Goal: Communication & Community: Answer question/provide support

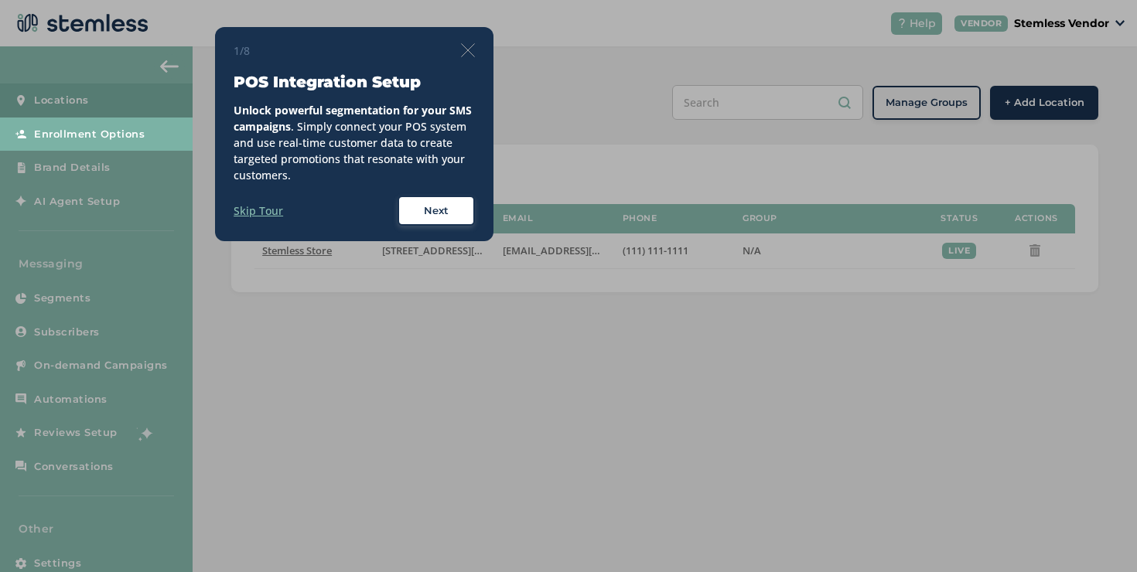
click at [463, 48] on img at bounding box center [468, 50] width 14 height 14
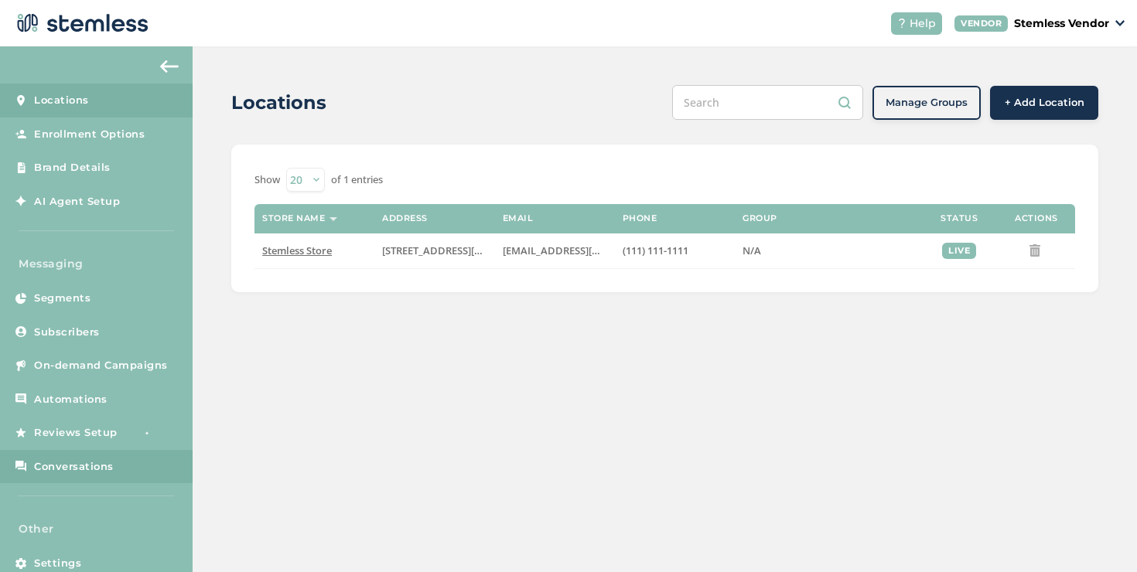
click at [61, 475] on link "Conversations" at bounding box center [96, 467] width 193 height 34
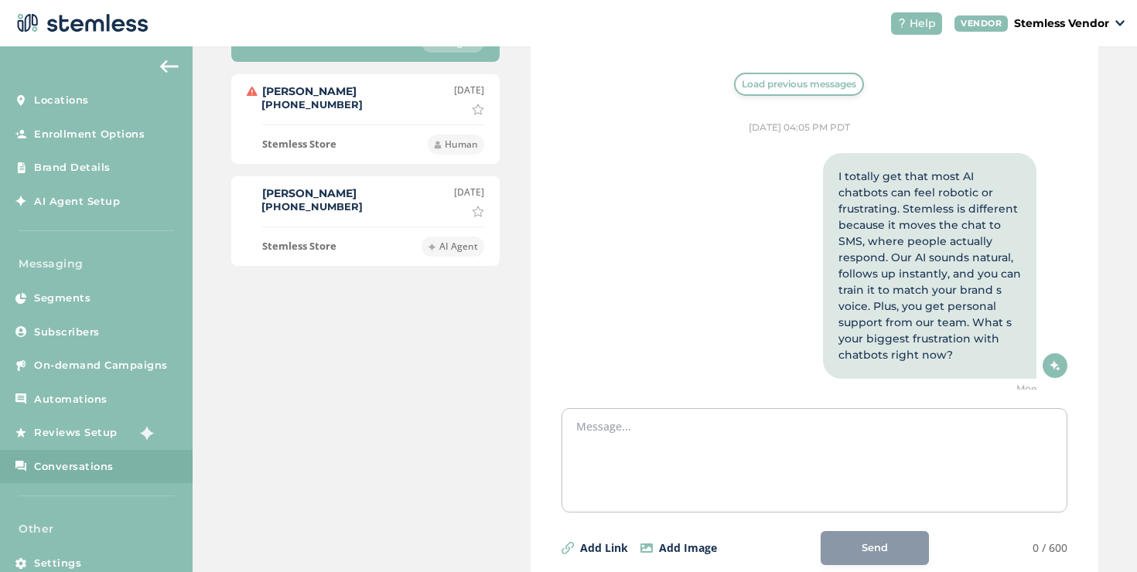
click at [742, 83] on span "Load previous messages" at bounding box center [799, 84] width 114 height 14
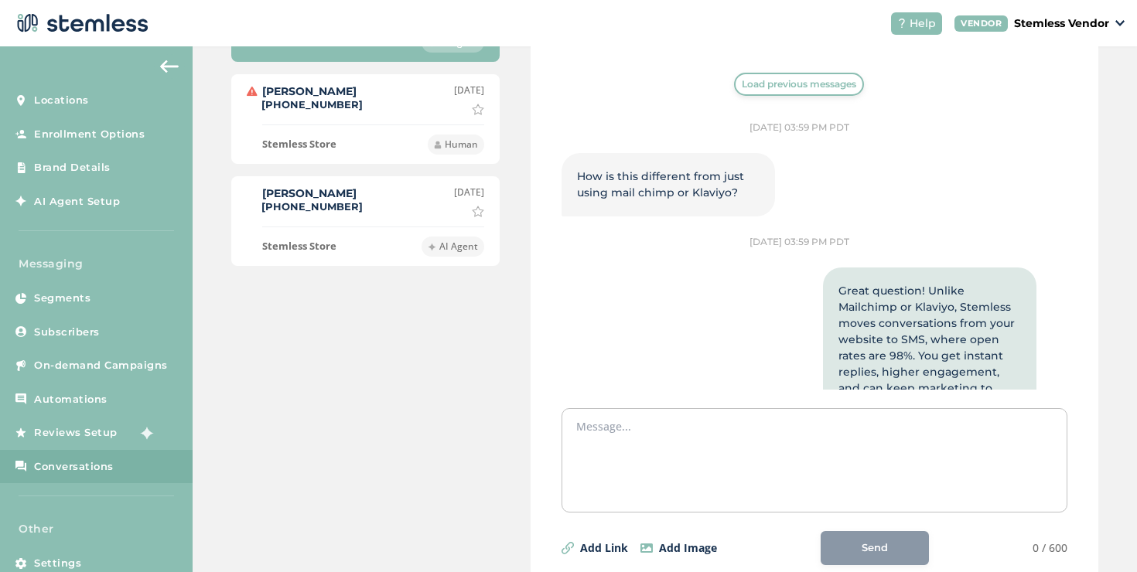
click at [761, 86] on span "Load previous messages" at bounding box center [799, 84] width 114 height 14
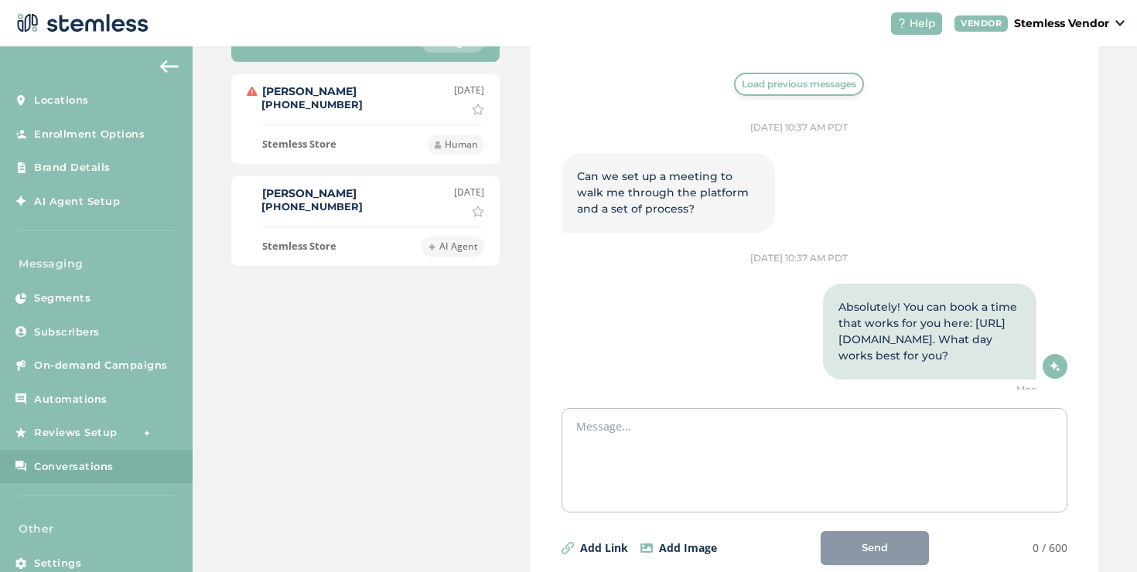
click at [740, 91] on button "Load previous messages" at bounding box center [799, 84] width 130 height 23
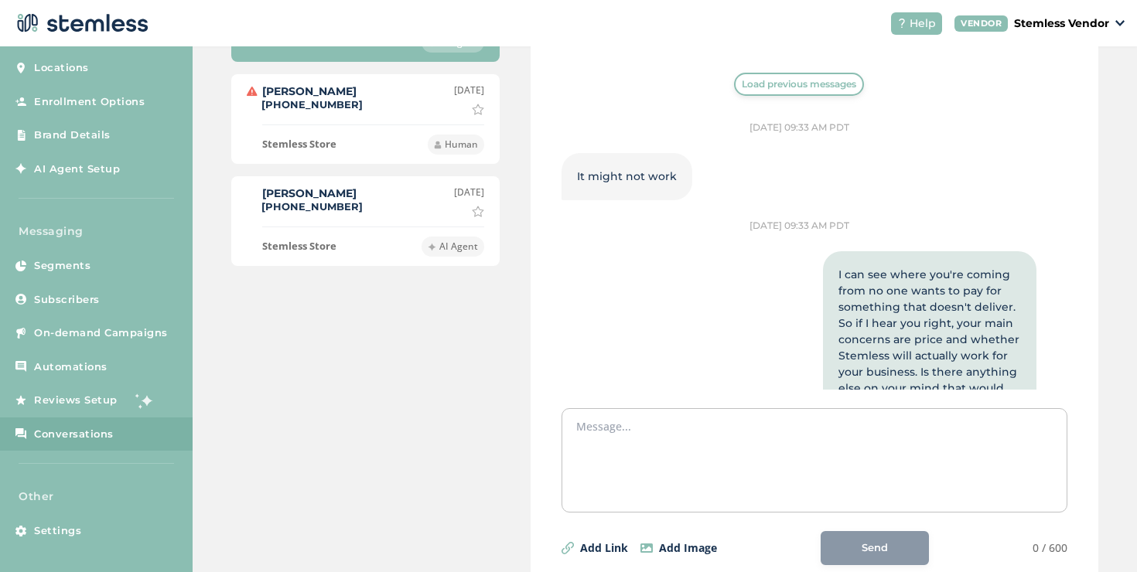
click at [742, 86] on span "Load previous messages" at bounding box center [799, 84] width 114 height 14
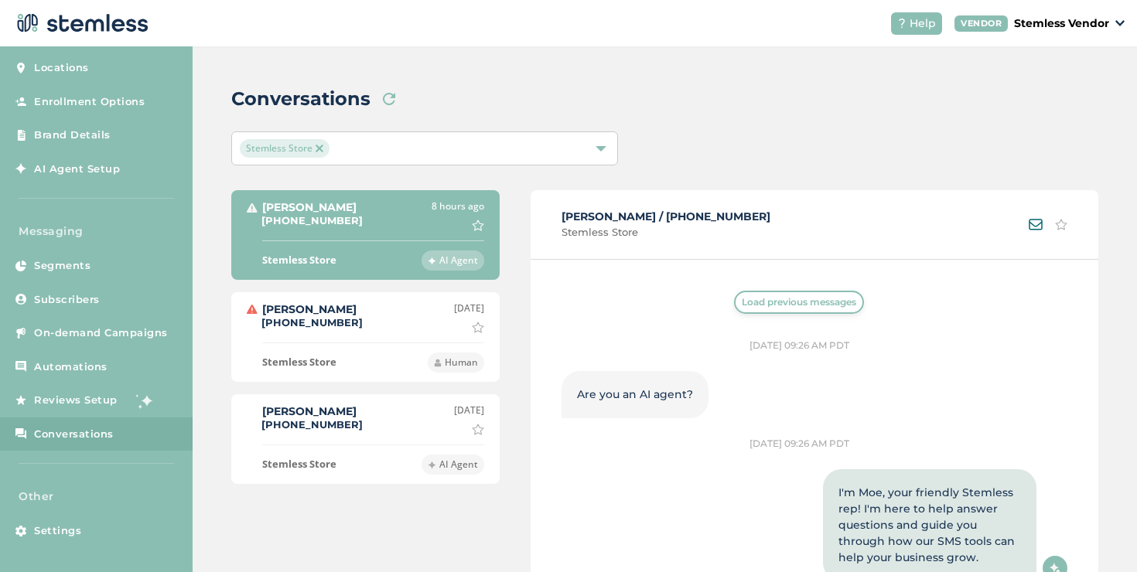
click at [742, 305] on span "Load previous messages" at bounding box center [799, 302] width 114 height 14
click at [756, 308] on span "Load previous messages" at bounding box center [799, 302] width 114 height 14
click at [753, 309] on button "Load previous messages" at bounding box center [799, 302] width 130 height 23
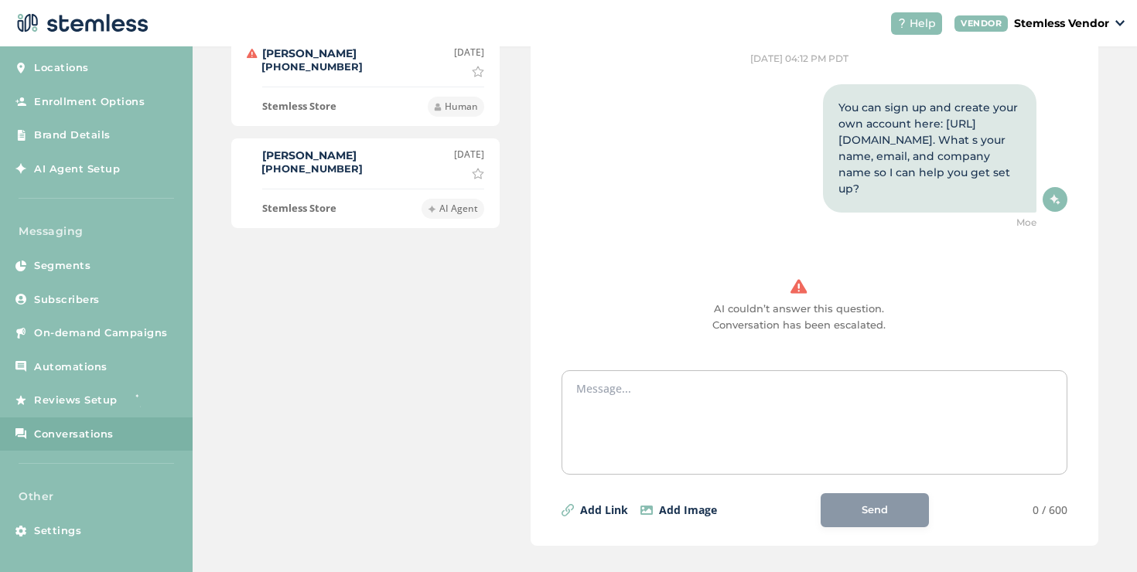
scroll to position [258, 0]
